Goal: Information Seeking & Learning: Learn about a topic

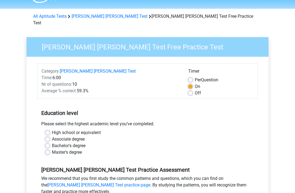
scroll to position [14, 0]
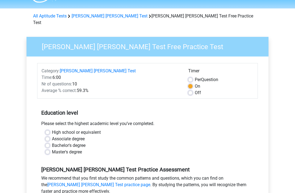
click at [195, 77] on label "Per Question" at bounding box center [206, 80] width 23 height 7
click at [189, 77] on input "Per Question" at bounding box center [190, 79] width 4 height 5
radio input "true"
click at [195, 83] on label "On" at bounding box center [197, 86] width 5 height 7
click at [189, 83] on input "On" at bounding box center [190, 85] width 4 height 5
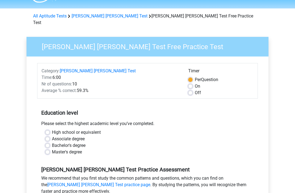
radio input "true"
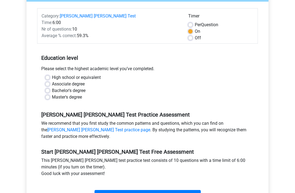
scroll to position [69, 0]
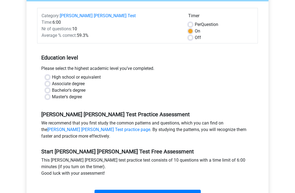
click at [52, 74] on label "High school or equivalent" at bounding box center [76, 77] width 49 height 7
click at [46, 74] on input "High school or equivalent" at bounding box center [47, 76] width 4 height 5
radio input "true"
click at [186, 190] on input "Start" at bounding box center [148, 195] width 106 height 10
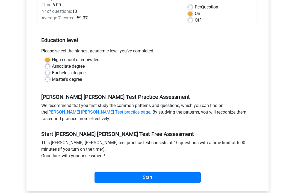
click at [195, 17] on label "Off" at bounding box center [198, 20] width 6 height 7
click at [188, 17] on input "Off" at bounding box center [190, 19] width 4 height 5
radio input "true"
click at [174, 174] on input "Start" at bounding box center [148, 178] width 106 height 10
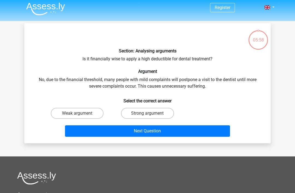
scroll to position [2, 0]
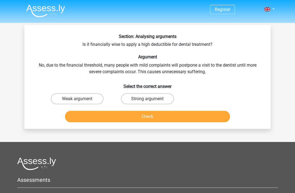
scroll to position [2, 0]
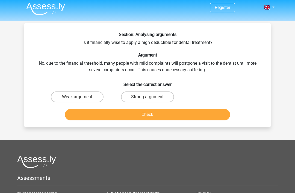
click at [158, 98] on label "Strong argument" at bounding box center [147, 97] width 53 height 11
click at [151, 98] on input "Strong argument" at bounding box center [150, 99] width 4 height 4
radio input "true"
click at [213, 113] on button "Check" at bounding box center [147, 114] width 165 height 11
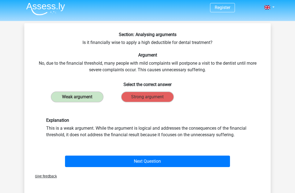
click at [217, 158] on button "Next Question" at bounding box center [147, 161] width 165 height 11
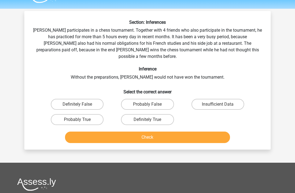
scroll to position [10, 0]
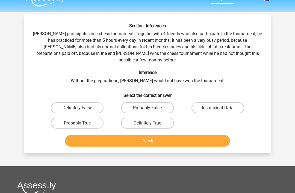
click at [69, 118] on label "Probably True" at bounding box center [77, 123] width 53 height 11
click at [77, 123] on input "Probably True" at bounding box center [79, 125] width 4 height 4
radio input "true"
click at [83, 136] on button "Check" at bounding box center [147, 140] width 165 height 11
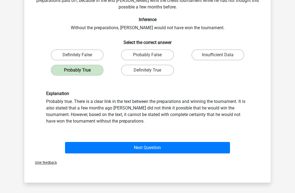
click at [222, 147] on button "Next Question" at bounding box center [147, 147] width 165 height 11
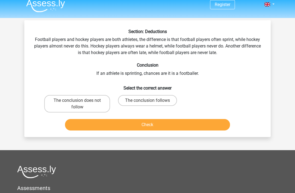
scroll to position [0, 0]
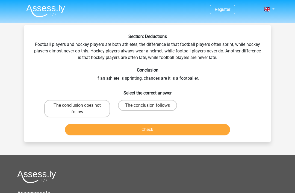
click at [55, 105] on label "The conclusion does not follow" at bounding box center [77, 108] width 66 height 17
click at [77, 105] on input "The conclusion does not follow" at bounding box center [79, 107] width 4 height 4
radio input "true"
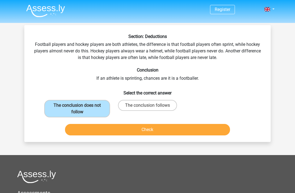
click at [226, 128] on button "Check" at bounding box center [147, 129] width 165 height 11
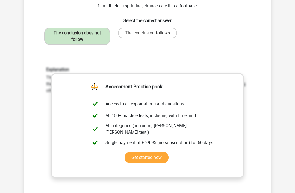
scroll to position [112, 0]
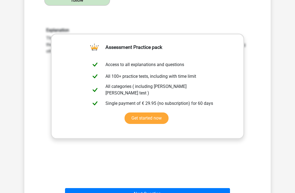
click at [193, 193] on button "Next Question" at bounding box center [147, 193] width 165 height 11
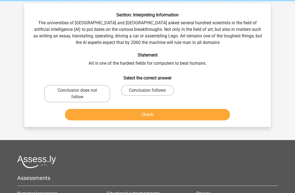
scroll to position [22, 0]
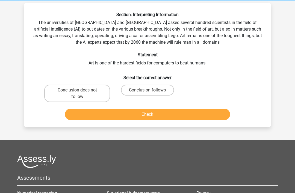
click at [59, 90] on label "Conclusion does not follow" at bounding box center [77, 93] width 66 height 17
click at [77, 90] on input "Conclusion does not follow" at bounding box center [79, 92] width 4 height 4
radio input "true"
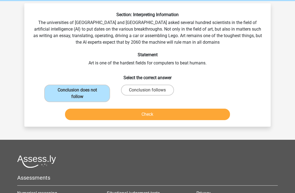
scroll to position [22, 0]
click at [214, 117] on button "Check" at bounding box center [147, 114] width 165 height 11
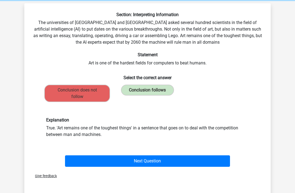
click at [220, 160] on button "Next Question" at bounding box center [147, 160] width 165 height 11
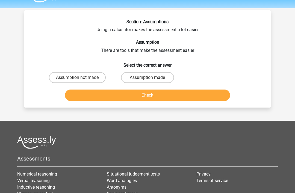
scroll to position [0, 0]
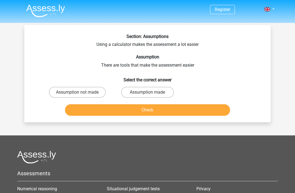
click at [143, 93] on label "Assumption made" at bounding box center [147, 92] width 53 height 11
click at [148, 93] on input "Assumption made" at bounding box center [150, 94] width 4 height 4
radio input "true"
click at [225, 107] on button "Check" at bounding box center [147, 109] width 165 height 11
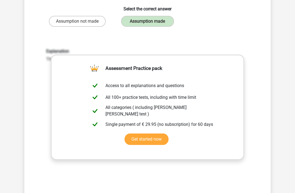
scroll to position [108, 0]
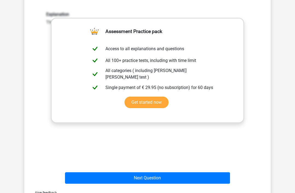
click at [167, 180] on button "Next Question" at bounding box center [147, 177] width 165 height 11
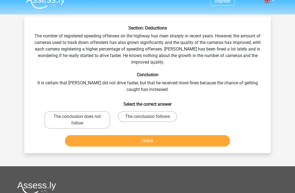
scroll to position [0, 0]
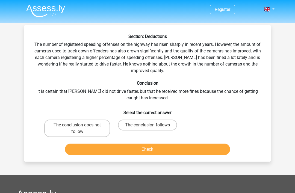
click at [166, 126] on label "The conclusion follows" at bounding box center [147, 125] width 59 height 11
click at [151, 126] on input "The conclusion follows" at bounding box center [150, 127] width 4 height 4
radio input "true"
click at [160, 149] on button "Check" at bounding box center [147, 149] width 165 height 11
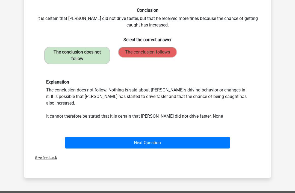
click at [195, 137] on button "Next Question" at bounding box center [147, 142] width 165 height 11
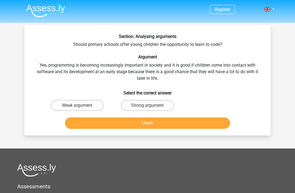
click at [60, 108] on label "Weak argument" at bounding box center [77, 105] width 53 height 11
click at [77, 108] on input "Weak argument" at bounding box center [79, 107] width 4 height 4
radio input "true"
click at [76, 124] on button "Check" at bounding box center [147, 122] width 165 height 11
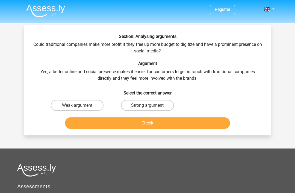
click at [167, 106] on label "Strong argument" at bounding box center [147, 105] width 53 height 11
click at [151, 106] on input "Strong argument" at bounding box center [150, 107] width 4 height 4
radio input "true"
click at [188, 117] on button "Check" at bounding box center [147, 122] width 165 height 11
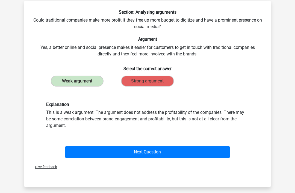
scroll to position [77, 0]
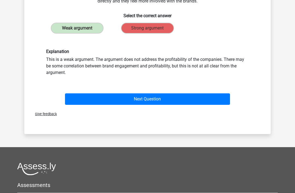
click at [226, 99] on button "Next Question" at bounding box center [147, 99] width 165 height 11
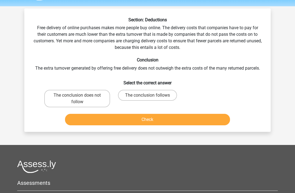
scroll to position [0, 0]
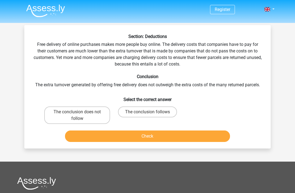
click at [131, 109] on label "The conclusion follows" at bounding box center [147, 112] width 59 height 11
click at [148, 112] on input "The conclusion follows" at bounding box center [150, 114] width 4 height 4
radio input "true"
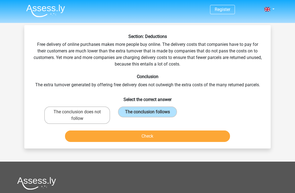
click at [60, 117] on label "The conclusion does not follow" at bounding box center [77, 115] width 66 height 17
click at [77, 116] on input "The conclusion does not follow" at bounding box center [79, 114] width 4 height 4
radio input "true"
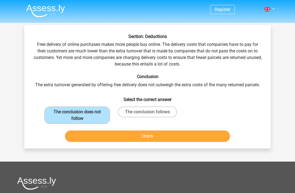
click at [221, 138] on button "Check" at bounding box center [147, 136] width 165 height 11
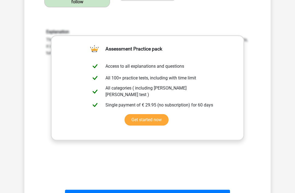
click at [92, 193] on button "Next Question" at bounding box center [147, 195] width 165 height 11
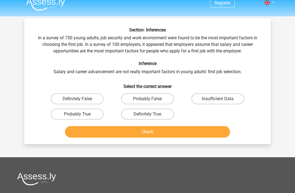
scroll to position [6, 0]
click at [96, 111] on label "Probably True" at bounding box center [77, 114] width 53 height 11
click at [81, 114] on input "Probably True" at bounding box center [79, 116] width 4 height 4
radio input "true"
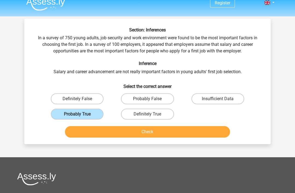
click at [116, 132] on button "Check" at bounding box center [147, 131] width 165 height 11
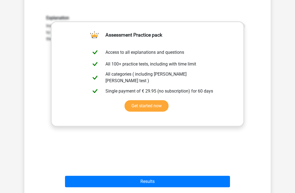
scroll to position [186, 0]
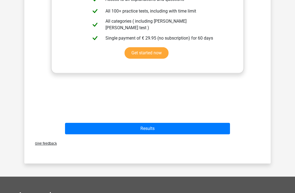
click at [222, 129] on button "Results" at bounding box center [147, 128] width 165 height 11
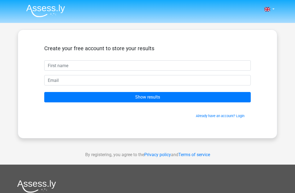
click at [53, 68] on input "text" at bounding box center [147, 65] width 207 height 10
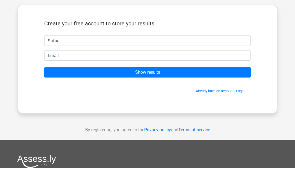
type input "Safaa"
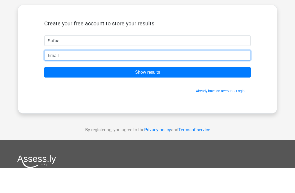
click at [215, 75] on input "email" at bounding box center [147, 80] width 207 height 10
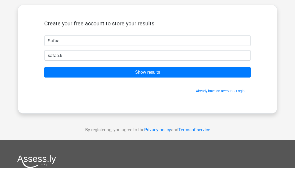
click at [213, 92] on input "Show results" at bounding box center [147, 97] width 207 height 10
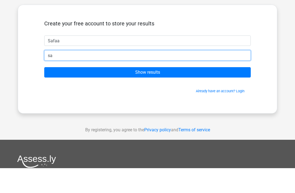
type input "s"
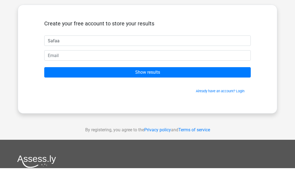
click at [224, 92] on input "Show results" at bounding box center [147, 97] width 207 height 10
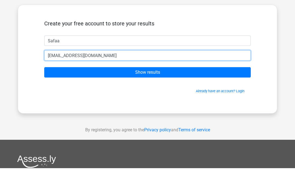
type input "[EMAIL_ADDRESS][DOMAIN_NAME]"
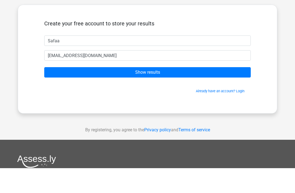
click at [232, 92] on input "Show results" at bounding box center [147, 97] width 207 height 10
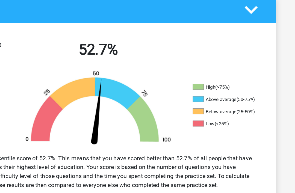
scroll to position [128, 0]
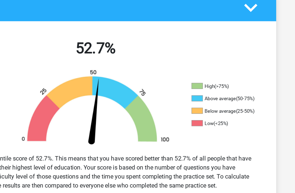
click at [195, 114] on div "You have achieved a percentile score of 52.7%. This means that you have scored …" at bounding box center [147, 127] width 262 height 35
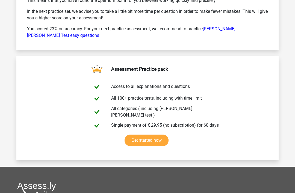
scroll to position [877, 0]
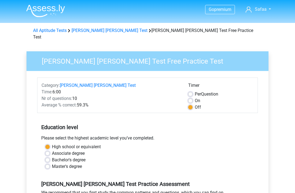
scroll to position [87, 0]
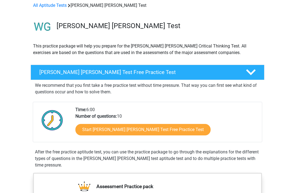
scroll to position [50, 0]
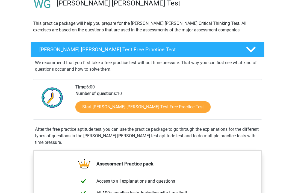
click at [249, 56] on div "[PERSON_NAME] [PERSON_NAME] Test Free Practice Test" at bounding box center [148, 49] width 234 height 15
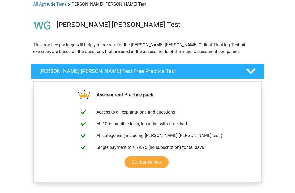
scroll to position [0, 0]
